Goal: Obtain resource: Download file/media

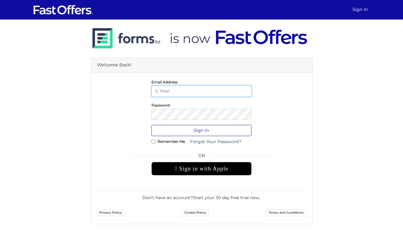
type input "[EMAIL_ADDRESS][DOMAIN_NAME]"
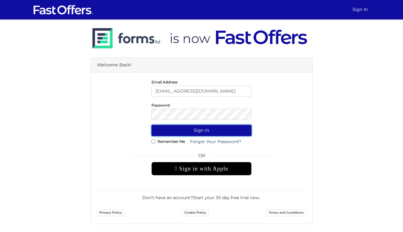
click at [191, 128] on button "Sign In" at bounding box center [202, 130] width 100 height 11
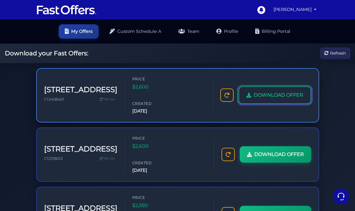
click at [266, 91] on span "DOWNLOAD OFFER" at bounding box center [279, 95] width 50 height 8
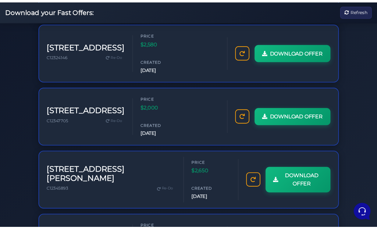
scroll to position [220, 0]
